Goal: Task Accomplishment & Management: Manage account settings

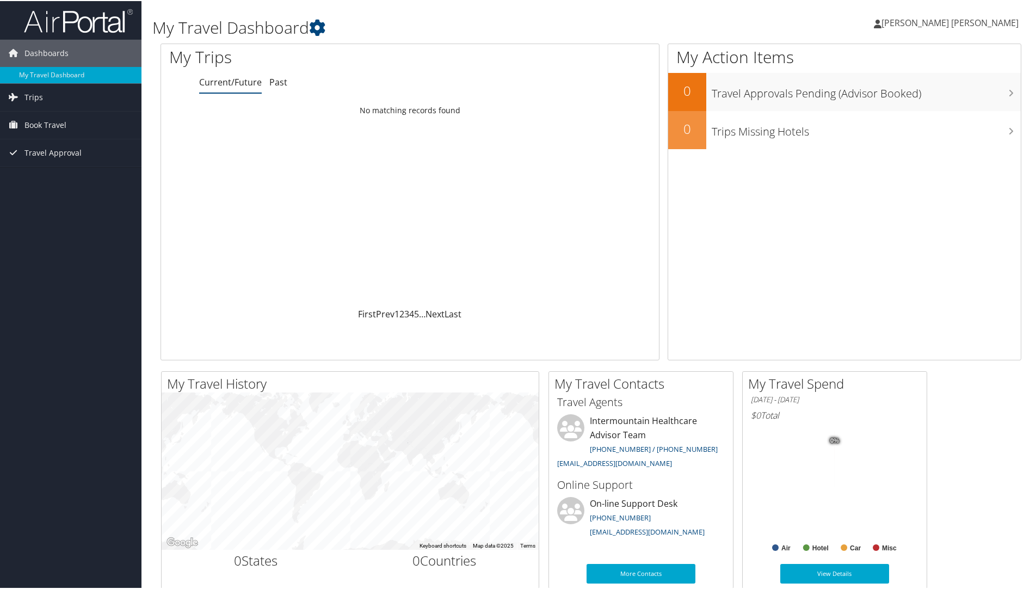
click at [981, 23] on span "[PERSON_NAME] [PERSON_NAME]" at bounding box center [949, 22] width 137 height 12
click at [943, 96] on link "View Travel Profile" at bounding box center [955, 97] width 121 height 18
